Goal: Transaction & Acquisition: Purchase product/service

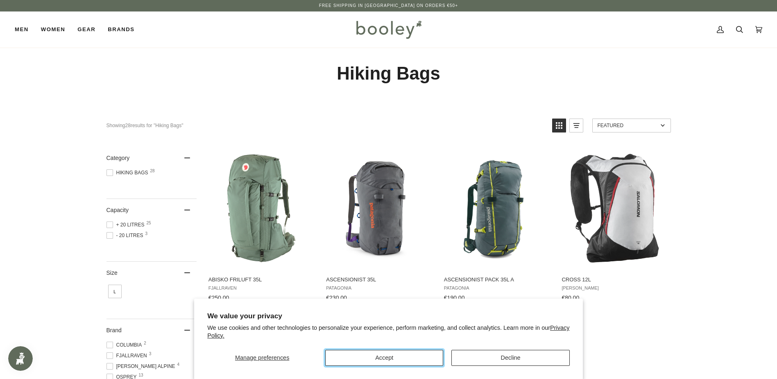
click at [414, 358] on button "Accept" at bounding box center [384, 358] width 118 height 16
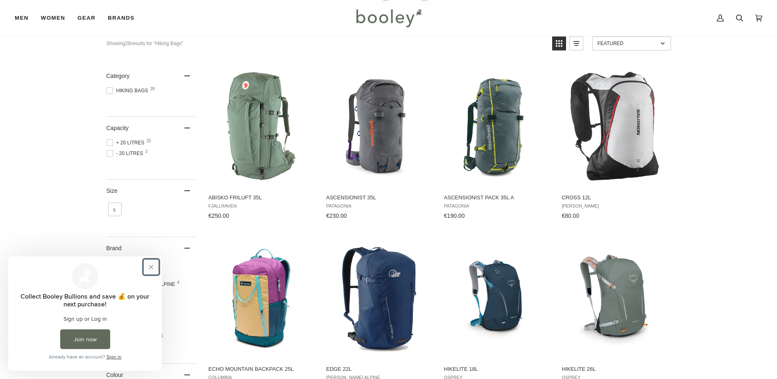
click at [151, 268] on button "Close prompt" at bounding box center [151, 266] width 15 height 15
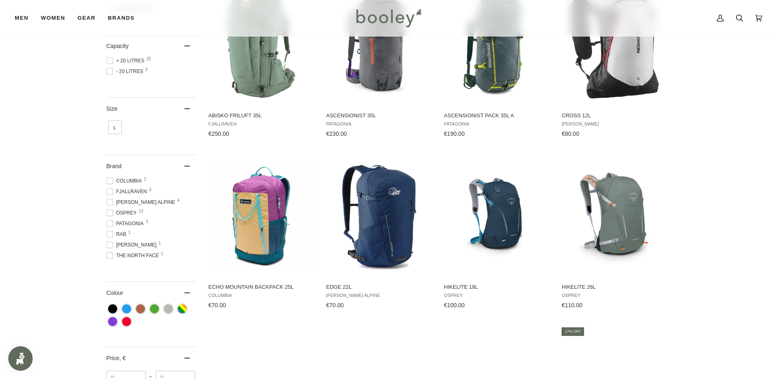
scroll to position [82, 0]
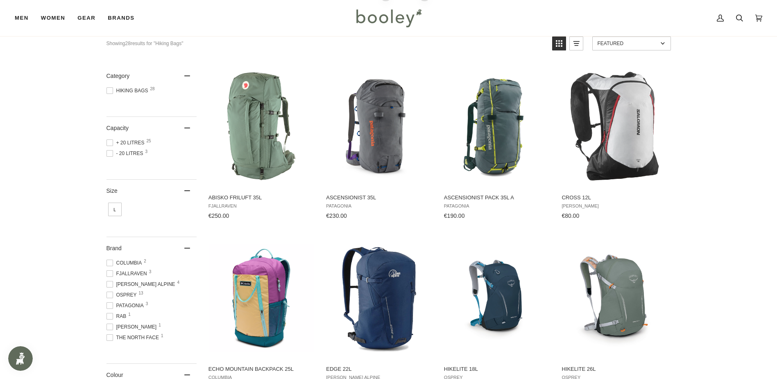
click at [111, 140] on span at bounding box center [110, 142] width 7 height 7
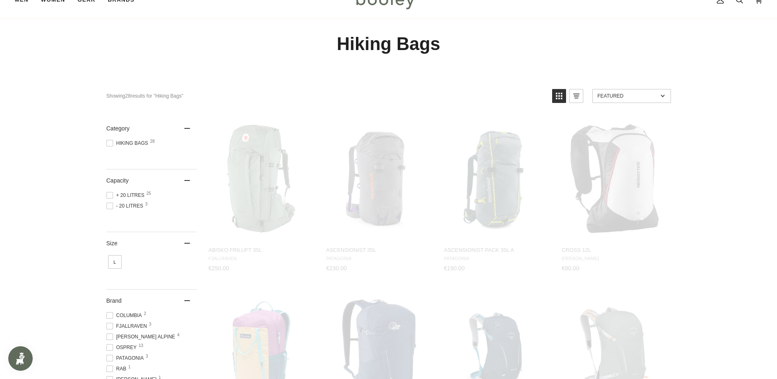
scroll to position [0, 0]
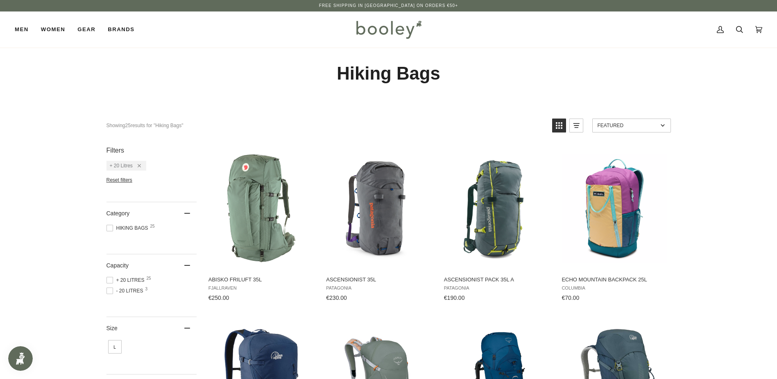
click at [637, 128] on link "Featured" at bounding box center [632, 125] width 79 height 14
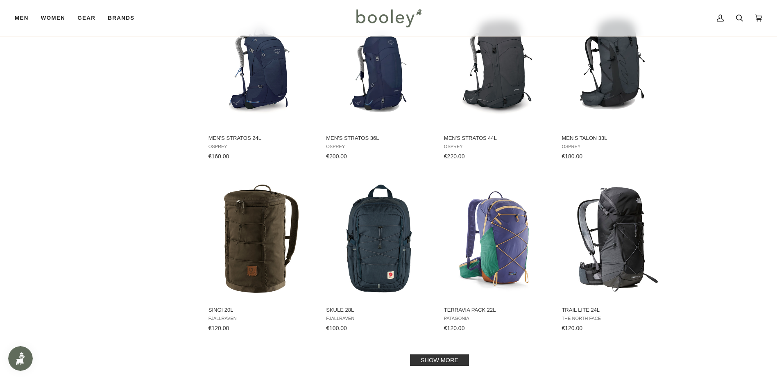
scroll to position [738, 0]
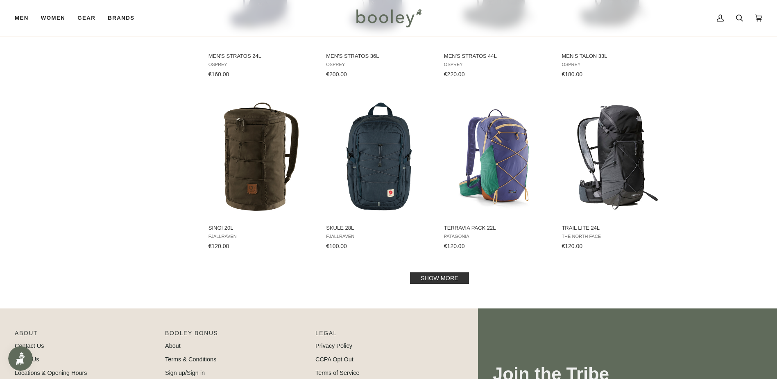
click at [427, 281] on link "Show more" at bounding box center [439, 277] width 59 height 11
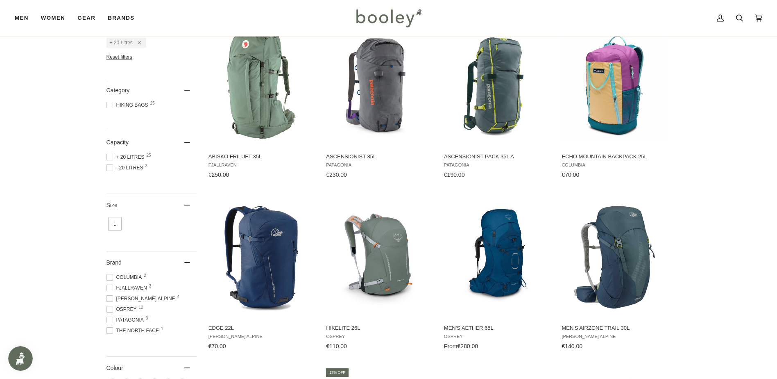
scroll to position [164, 0]
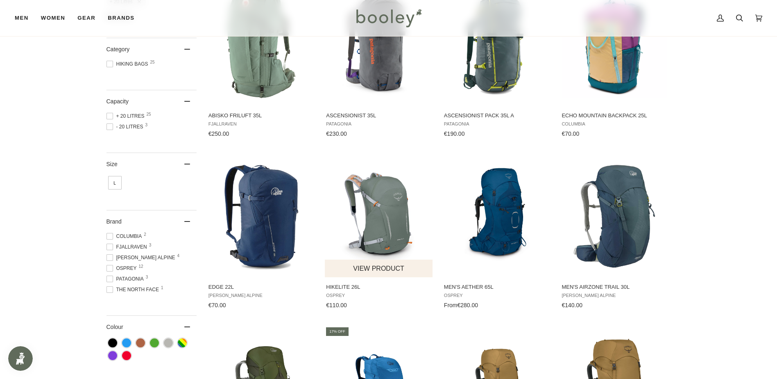
click at [407, 206] on img "Hikelite 26L" at bounding box center [379, 215] width 109 height 109
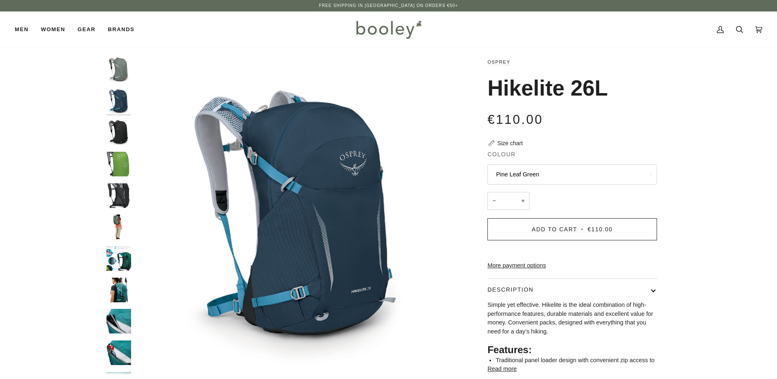
click at [120, 136] on img "Osprey Hikelite 26L Black - Booley Galway" at bounding box center [119, 132] width 25 height 25
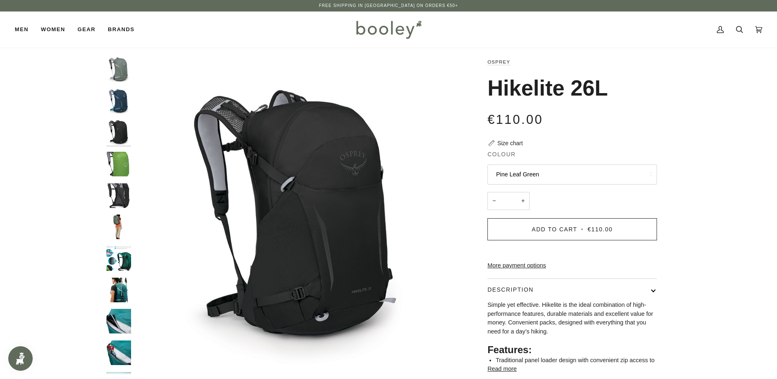
click at [118, 166] on img "Osprey Hikelite 26L Black - Booley Galway" at bounding box center [119, 164] width 25 height 25
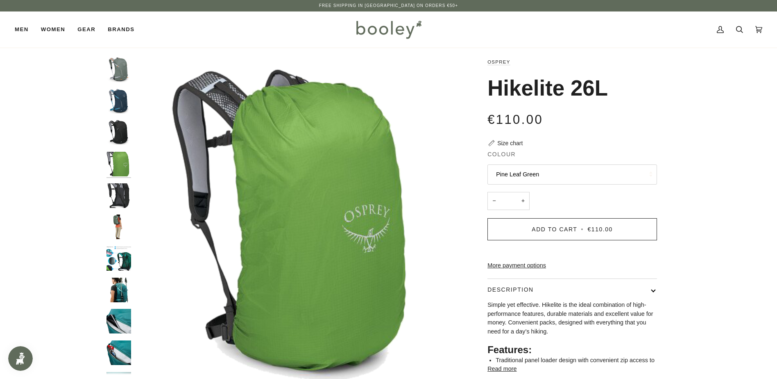
click at [117, 189] on img "Osprey Hikelite 26L Black - Booley Galway" at bounding box center [119, 195] width 25 height 25
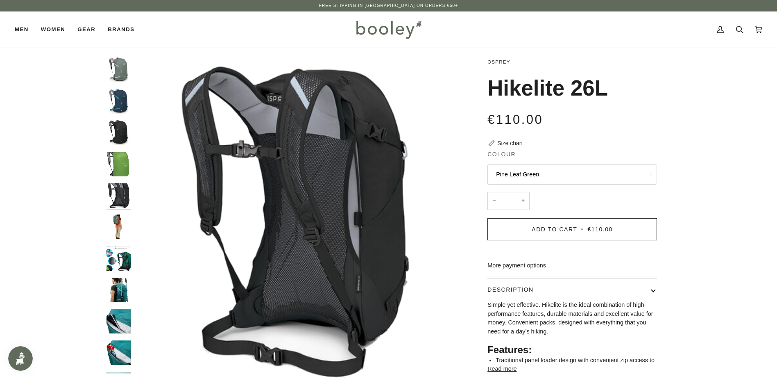
click at [117, 214] on div at bounding box center [121, 219] width 29 height 324
click at [117, 227] on img "Osprey Hikelite 26L - Booley Galway" at bounding box center [119, 226] width 25 height 25
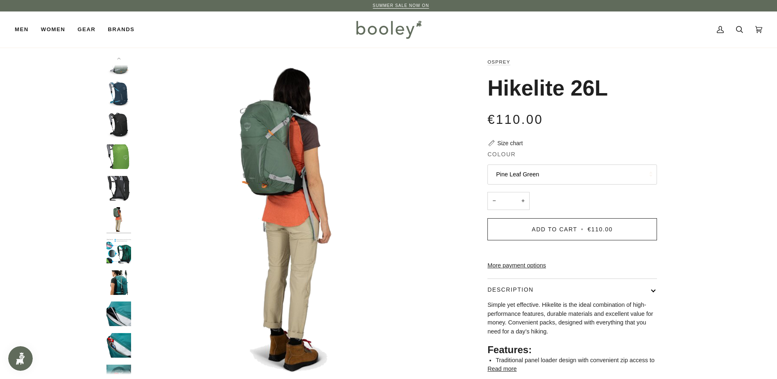
click at [118, 248] on img "Osprey Hikelite 26L - Booley Galway" at bounding box center [119, 250] width 25 height 25
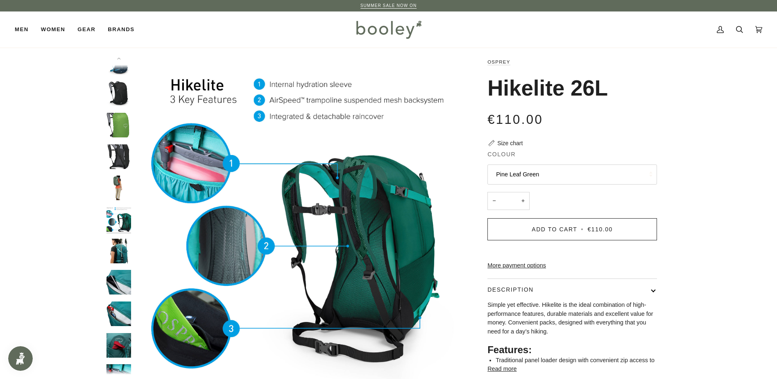
click at [120, 272] on img "Osprey Hikelite 26L - Booley Galway" at bounding box center [119, 282] width 25 height 25
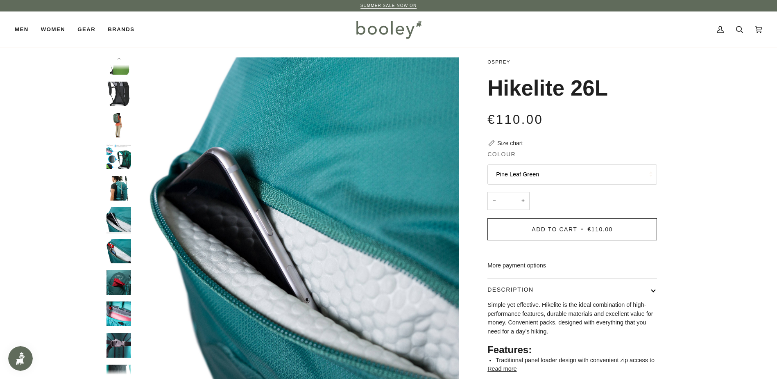
click at [119, 231] on img "Osprey Hikelite 26L - Booley Galway" at bounding box center [119, 219] width 25 height 25
click at [120, 290] on img "Osprey Hikelite 26L - Booley Galway" at bounding box center [119, 282] width 25 height 25
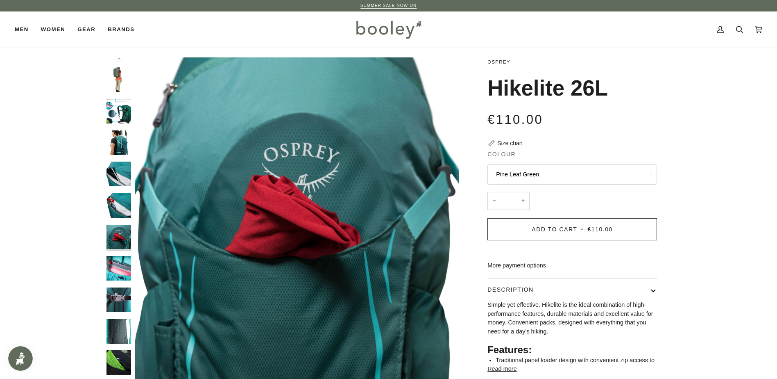
click at [125, 295] on img "Osprey Hikelite 26L - Booley Galway" at bounding box center [119, 299] width 25 height 25
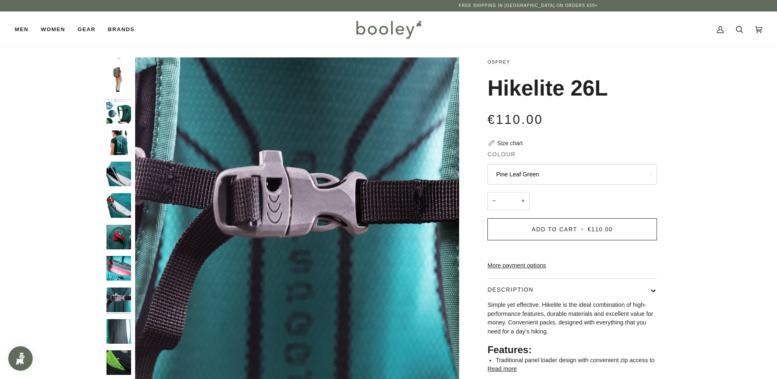
click at [121, 322] on img "Osprey Hikelite 26L - Booley Galway" at bounding box center [119, 331] width 25 height 25
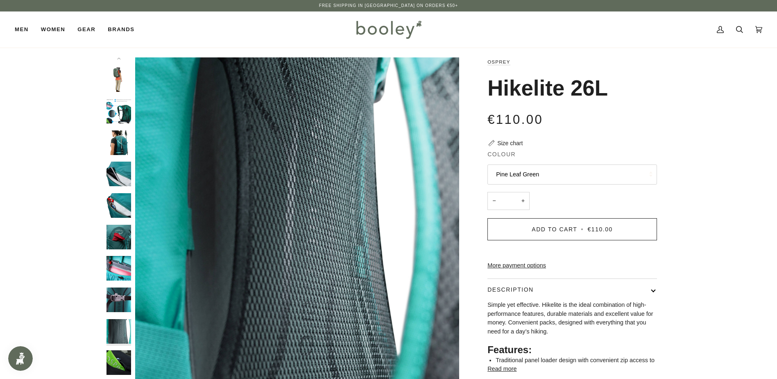
click at [121, 358] on img "Osprey Hikelite 26L - Booley Galway" at bounding box center [119, 362] width 25 height 25
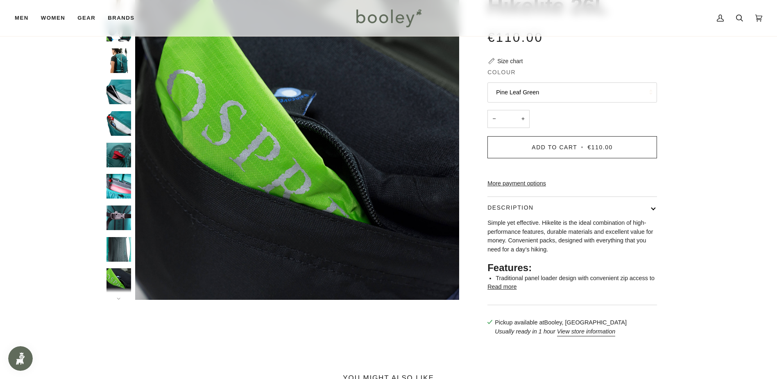
scroll to position [65, 0]
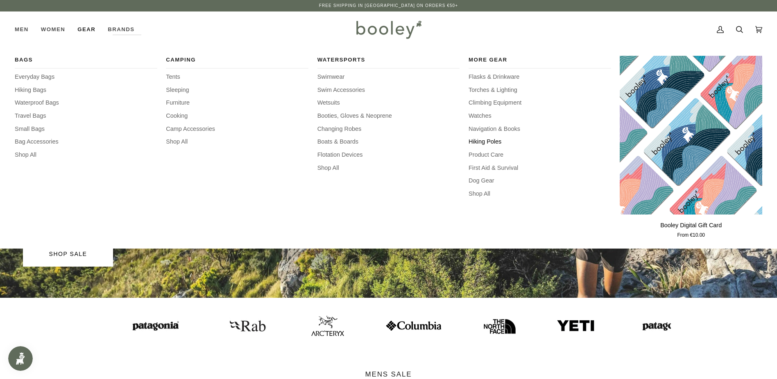
click at [485, 142] on span "Hiking Poles" at bounding box center [540, 141] width 143 height 9
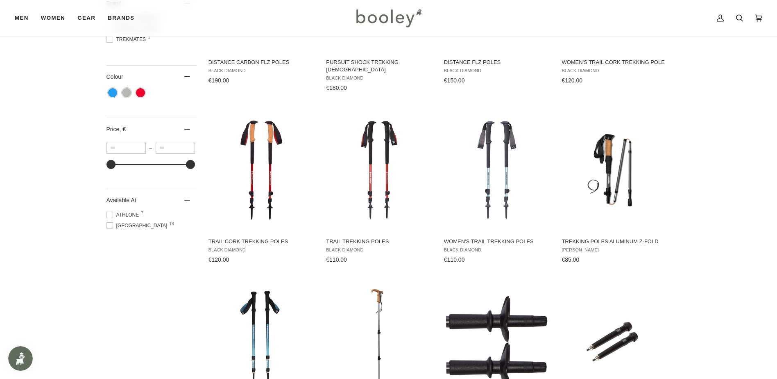
scroll to position [287, 0]
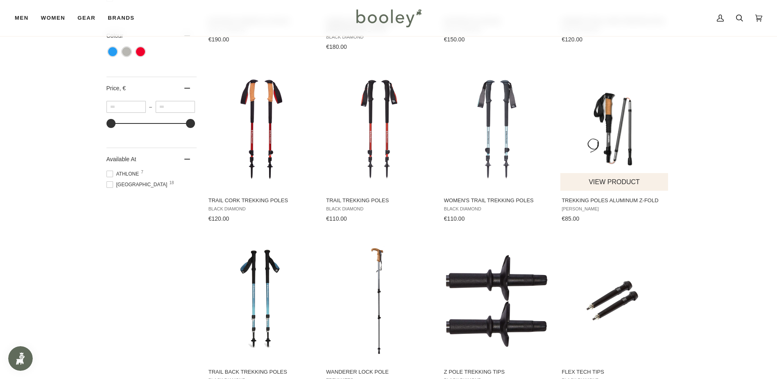
click at [629, 139] on img "Trekking poles aluminum Z-fold" at bounding box center [615, 129] width 109 height 109
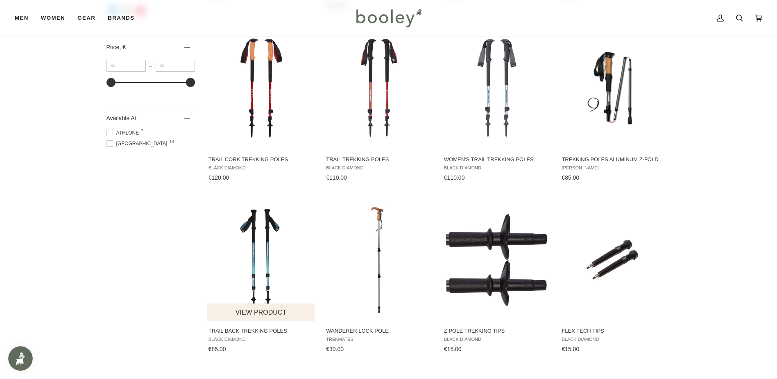
click at [253, 238] on img "Trail Back Trekking Poles" at bounding box center [261, 259] width 109 height 109
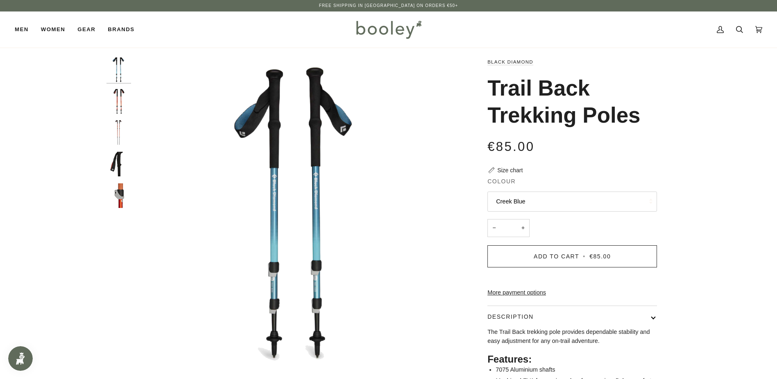
click at [114, 100] on img "Black Diamond Trail Back Trekking Poles Burnt Sienna - Booley Galway" at bounding box center [119, 101] width 25 height 25
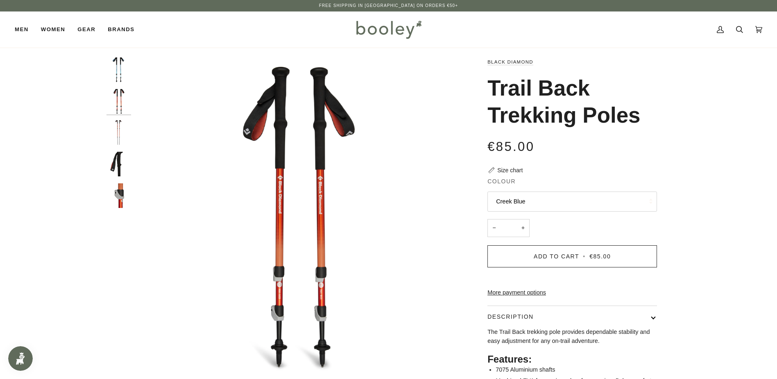
click at [122, 136] on img "Black Diamond Trail Back Trekking Poles Burnt Sienna - Booley Galway" at bounding box center [119, 132] width 25 height 25
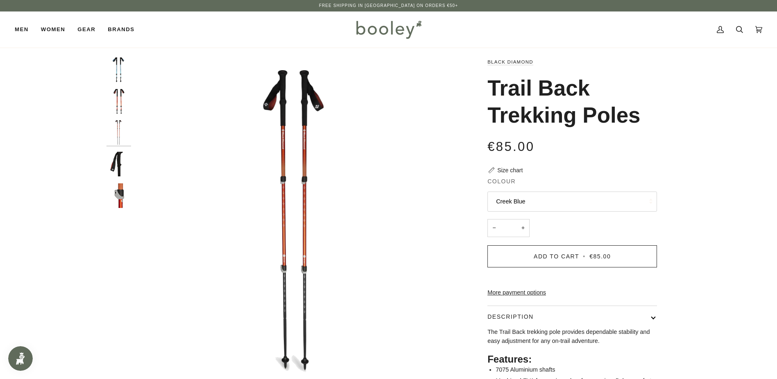
click at [121, 161] on img "Black Diamond Trail Back Trekking Poles Burnt Sienna - Booley Galway" at bounding box center [119, 164] width 25 height 25
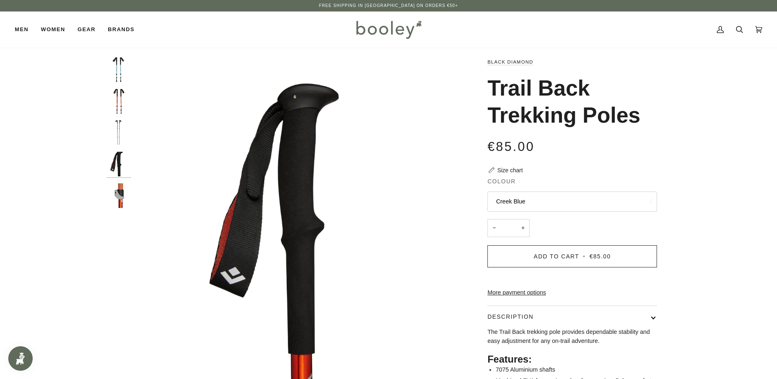
click at [121, 185] on img "Black Diamond Trail Back Trekking Poles Burnt Sienna - Booley Galway" at bounding box center [119, 195] width 25 height 25
